Goal: Task Accomplishment & Management: Manage account settings

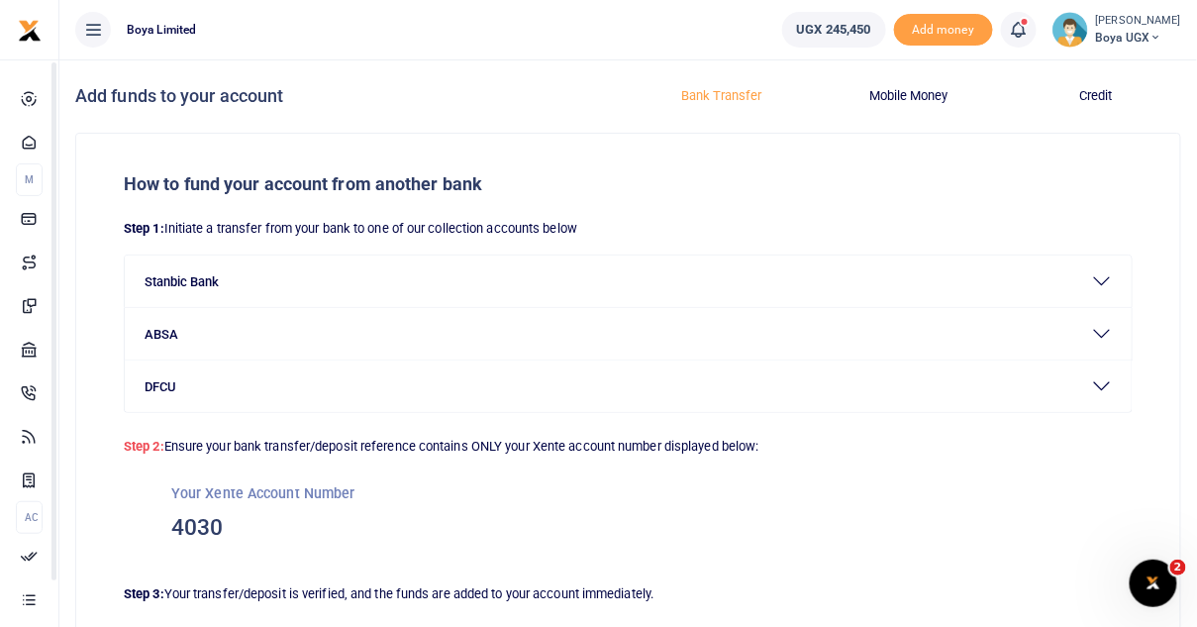
click at [1148, 39] on span "Boya UGX" at bounding box center [1138, 38] width 85 height 18
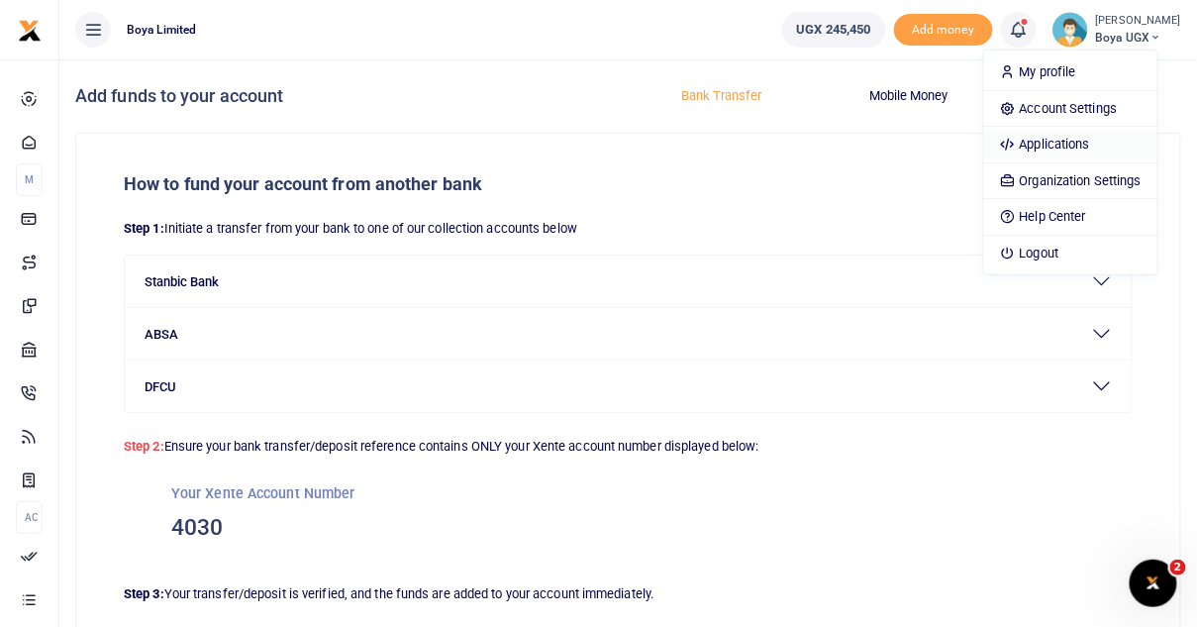
click at [1081, 152] on link "Applications" at bounding box center [1071, 145] width 173 height 28
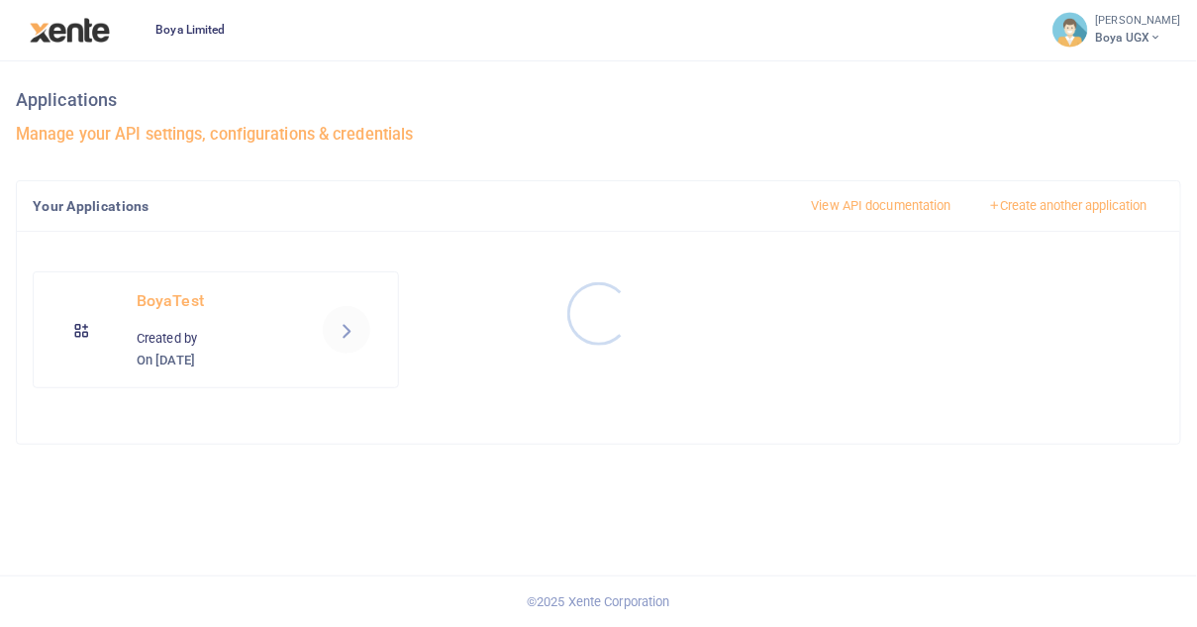
click at [347, 331] on div at bounding box center [598, 313] width 1197 height 627
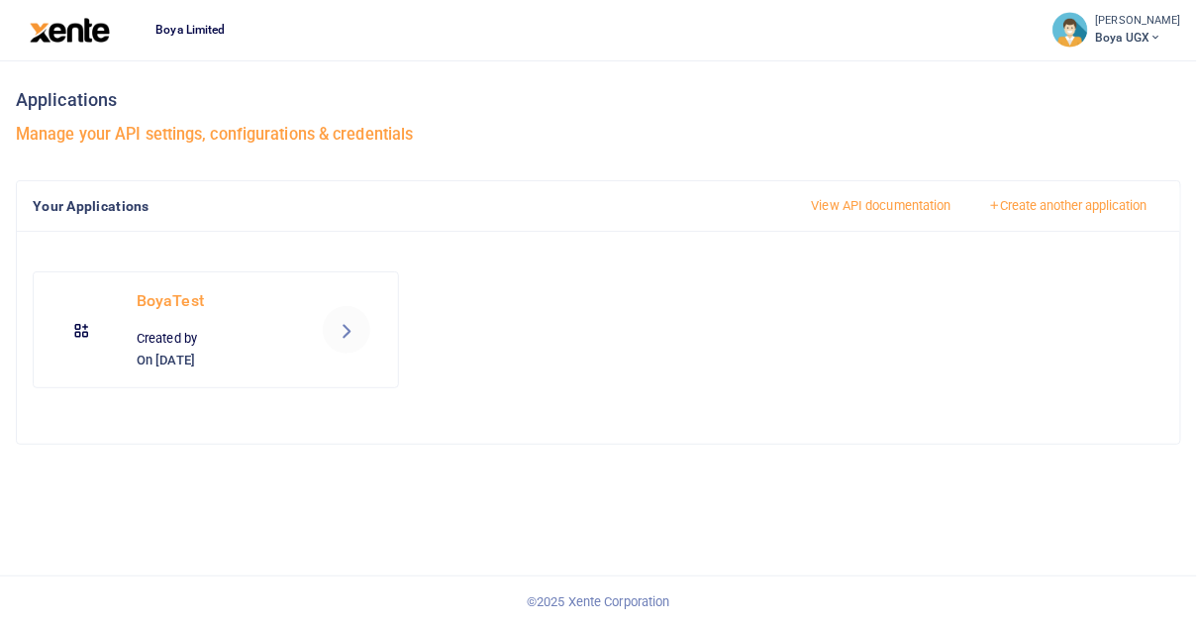
click at [347, 331] on icon at bounding box center [347, 330] width 24 height 24
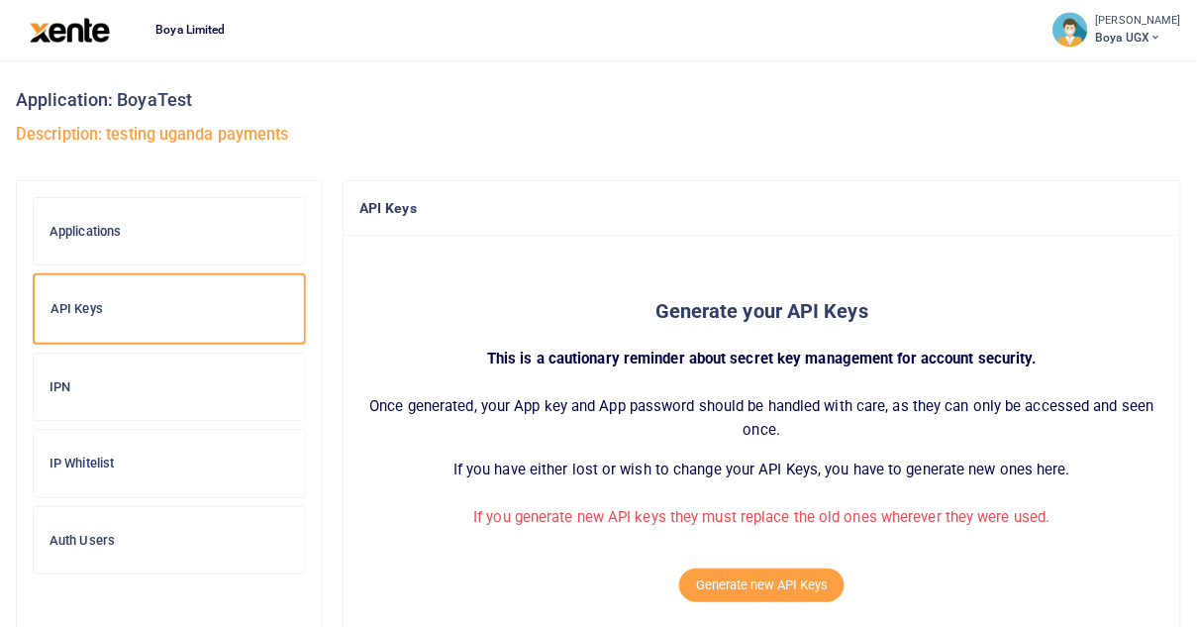
click at [113, 380] on h6 "IPN" at bounding box center [170, 387] width 240 height 16
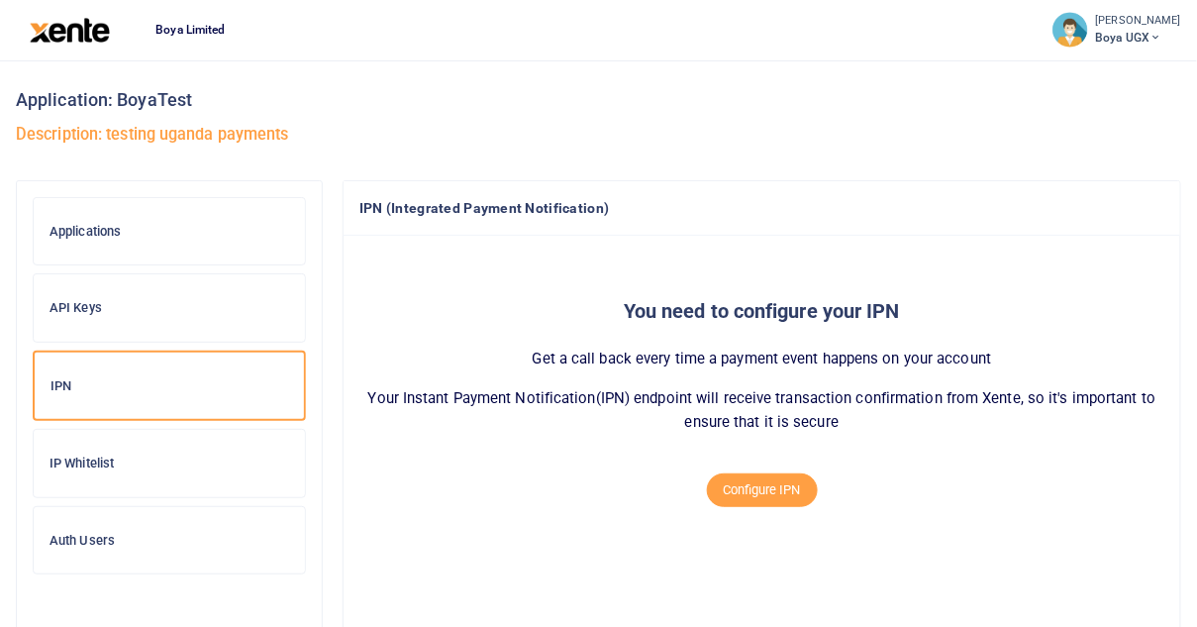
click at [769, 489] on button "Configure IPN" at bounding box center [762, 490] width 111 height 34
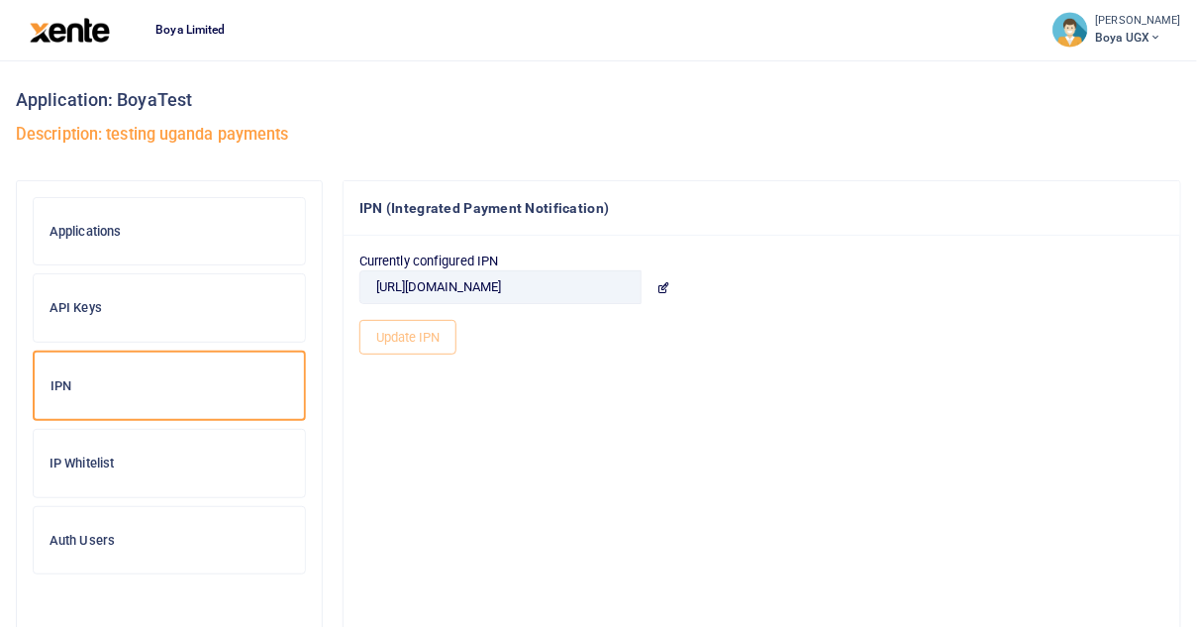
click at [666, 286] on icon at bounding box center [663, 287] width 13 height 13
click at [657, 290] on icon at bounding box center [663, 287] width 13 height 13
click at [606, 288] on input "https://boya-xente.requestcatcher.com/test" at bounding box center [501, 287] width 282 height 34
click at [624, 290] on input "https://boya-xente.requestcatcher.com/test" at bounding box center [501, 287] width 282 height 34
click at [422, 336] on div "Currently configured IPN https://boya-xente.requestcatcher.com/test Update IPN" at bounding box center [762, 303] width 805 height 103
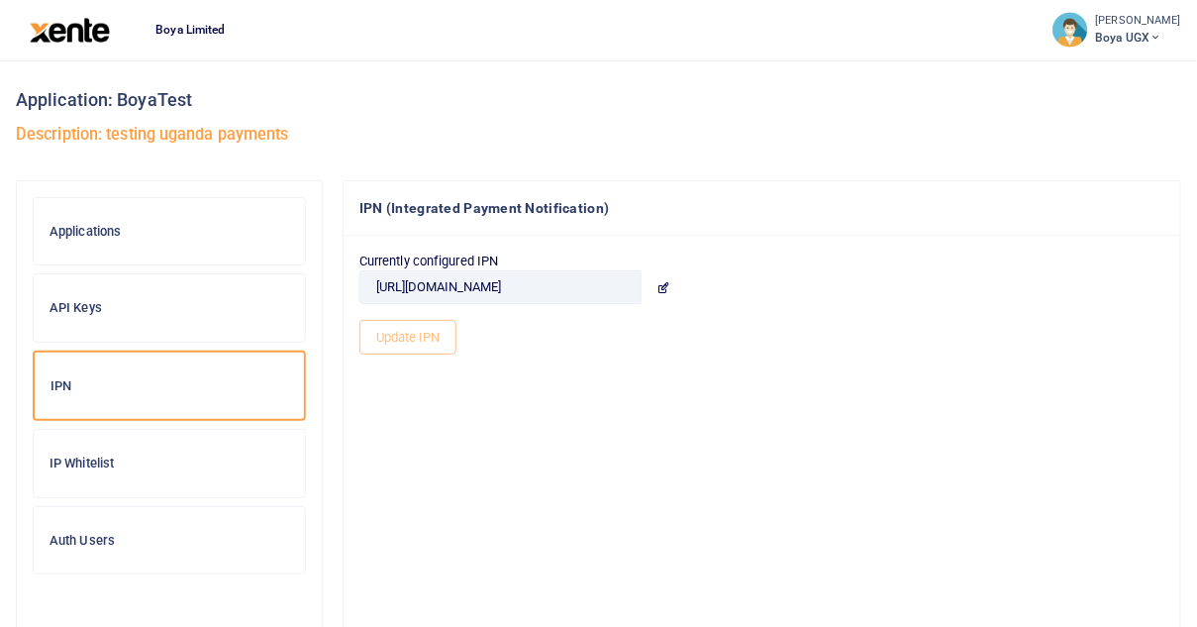
click at [661, 284] on icon at bounding box center [663, 287] width 13 height 13
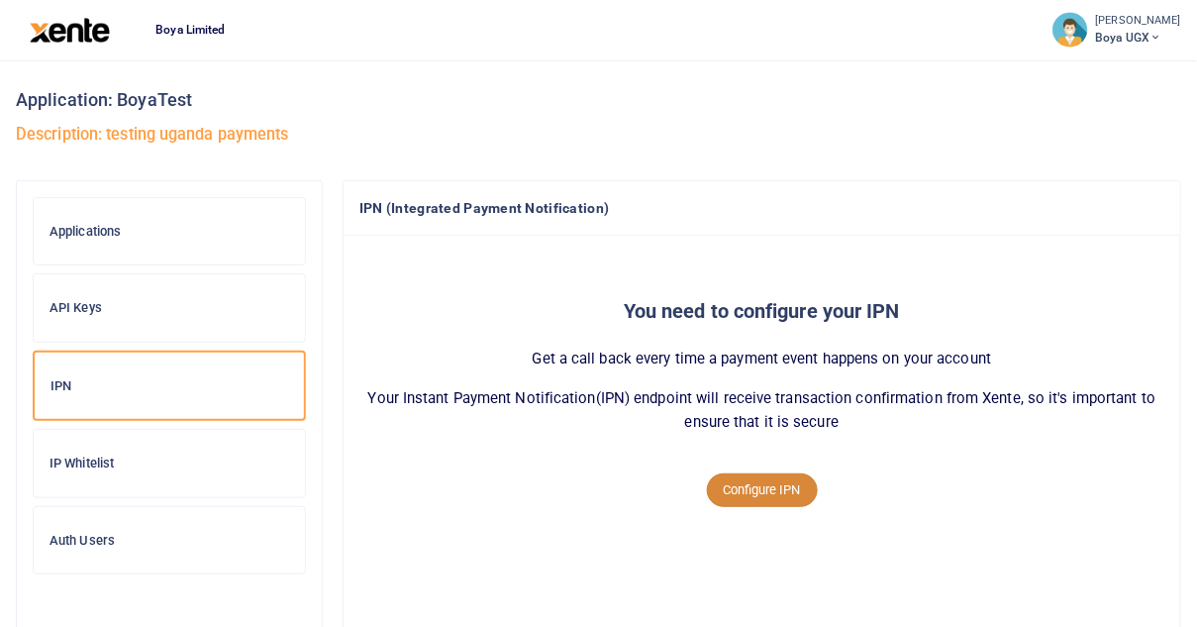
click at [769, 481] on button "Configure IPN" at bounding box center [762, 490] width 111 height 34
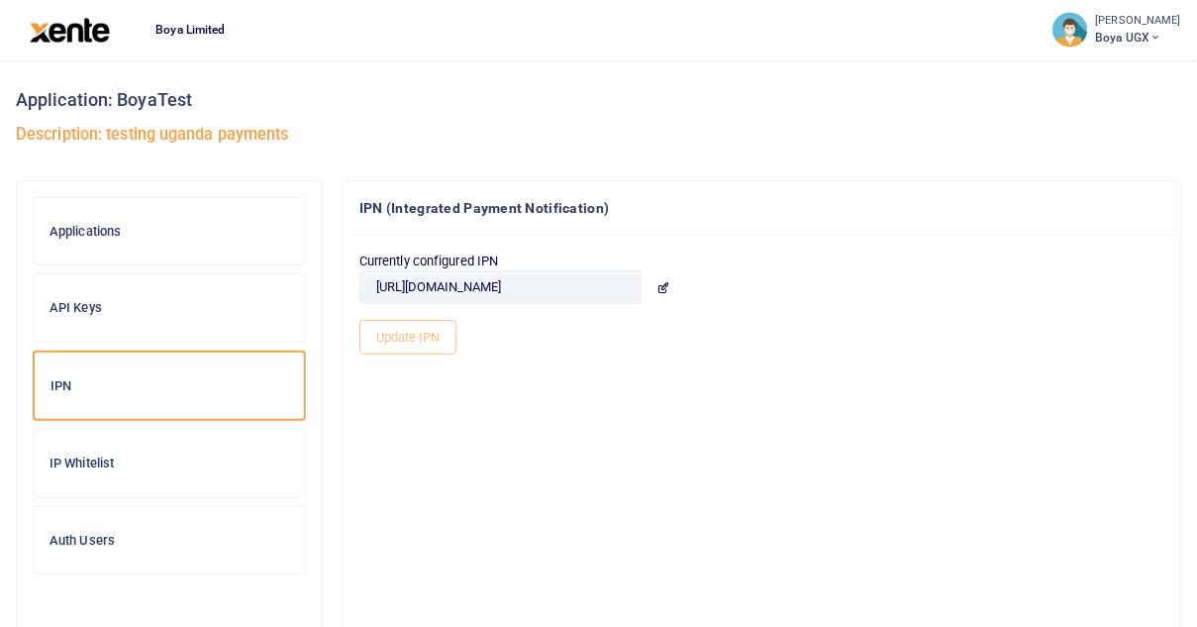
click at [661, 281] on icon at bounding box center [663, 287] width 13 height 13
click at [664, 293] on span at bounding box center [663, 287] width 45 height 34
click at [107, 335] on div "API Keys" at bounding box center [169, 307] width 271 height 67
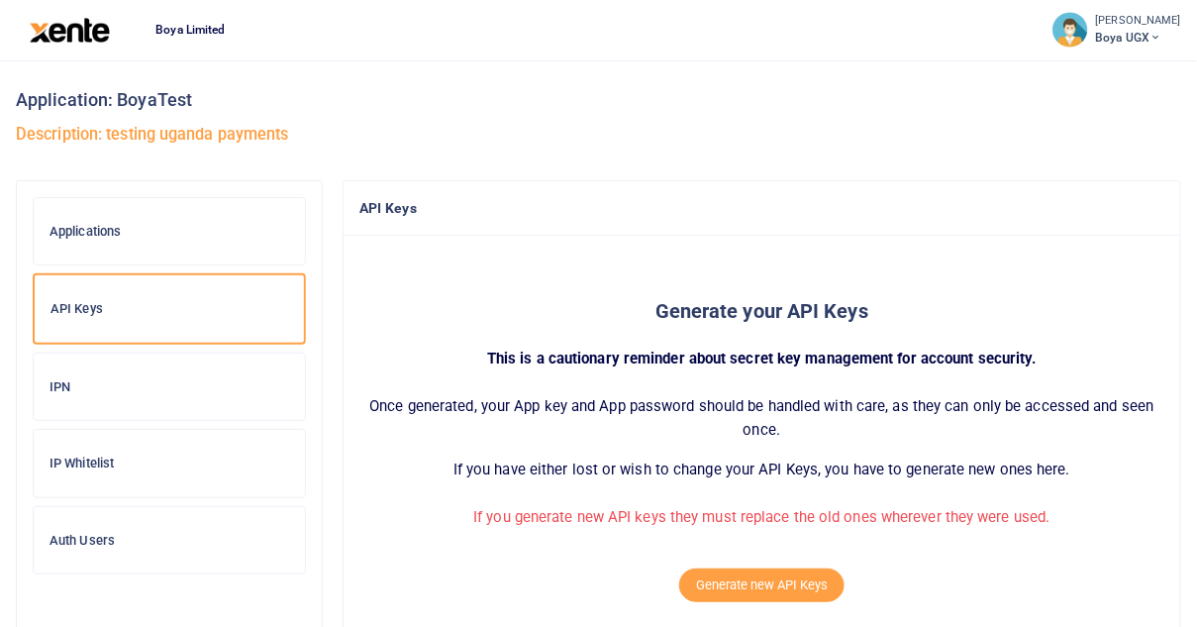
click at [116, 399] on div "IPN" at bounding box center [169, 387] width 271 height 67
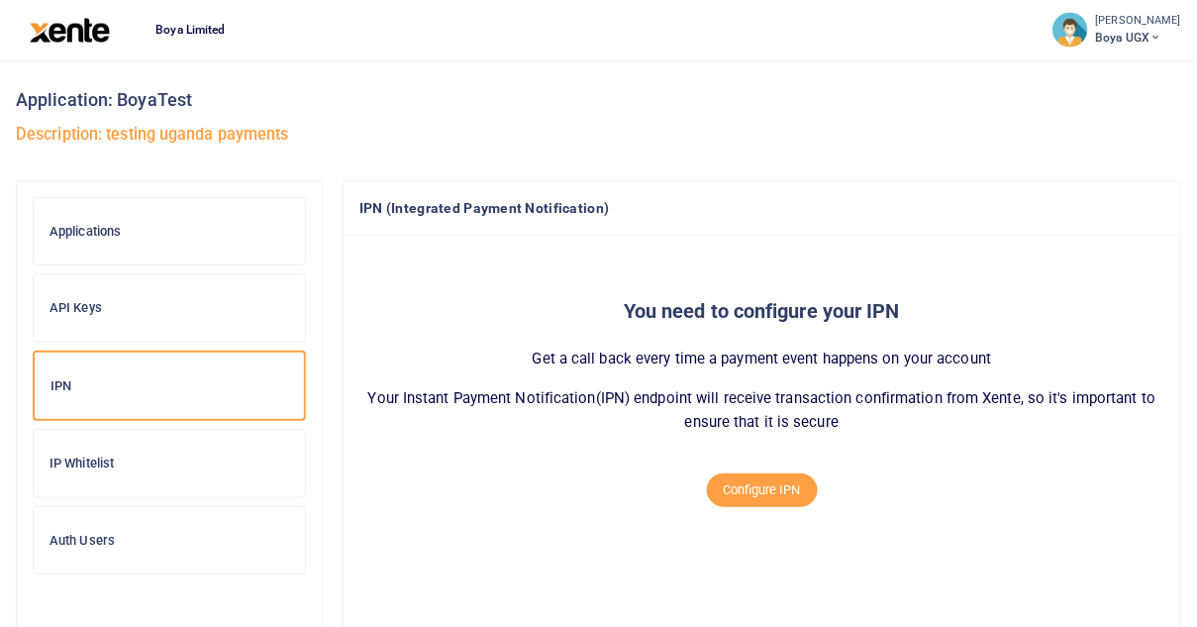
click at [761, 494] on div at bounding box center [598, 313] width 1197 height 627
click at [761, 494] on button "Configure IPN" at bounding box center [762, 490] width 111 height 34
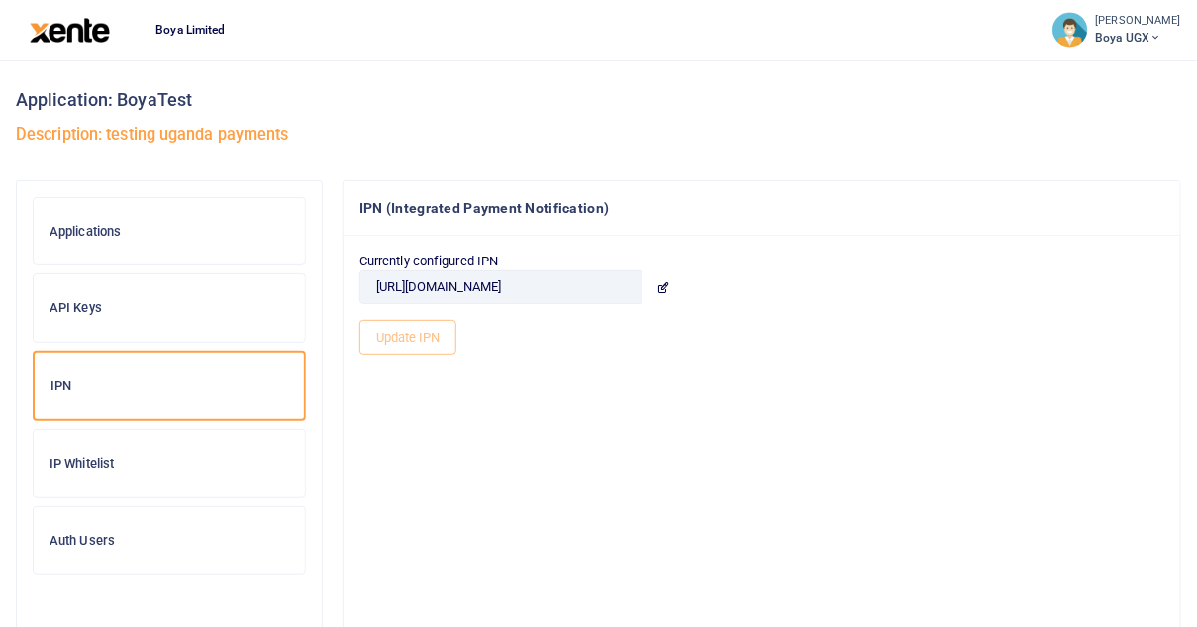
click at [664, 285] on icon at bounding box center [663, 287] width 13 height 13
click at [626, 288] on input "[URL][DOMAIN_NAME]" at bounding box center [501, 287] width 282 height 34
type input "[URL][DOMAIN_NAME]"
